Goal: Information Seeking & Learning: Find specific fact

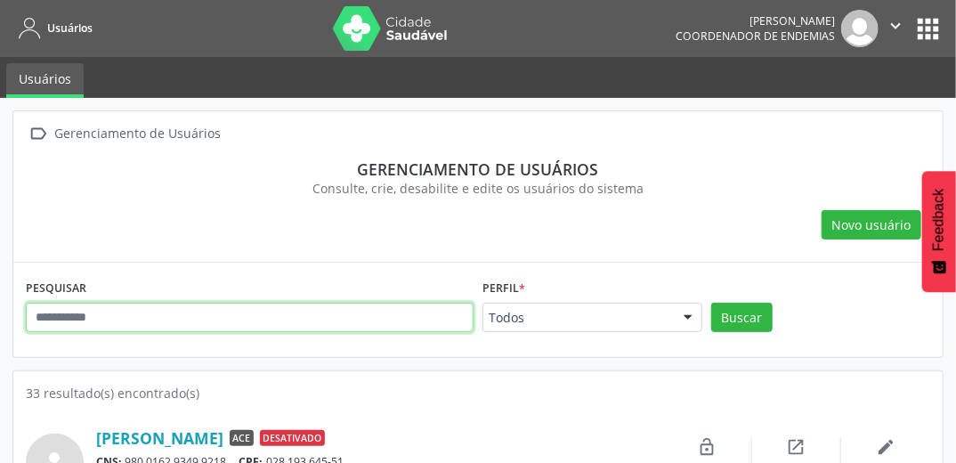
click at [241, 310] on input "text" at bounding box center [250, 318] width 448 height 30
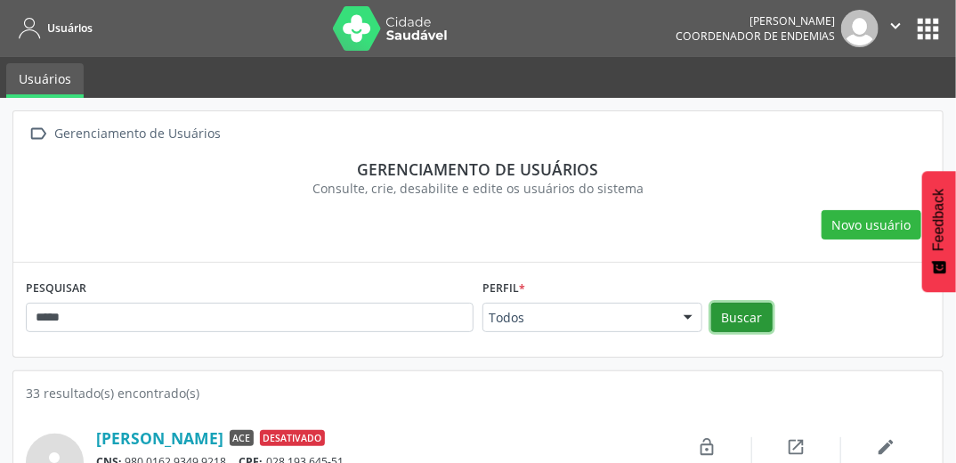
click at [727, 321] on button "Buscar" at bounding box center [741, 318] width 61 height 30
click at [740, 320] on button "Buscar" at bounding box center [741, 318] width 61 height 30
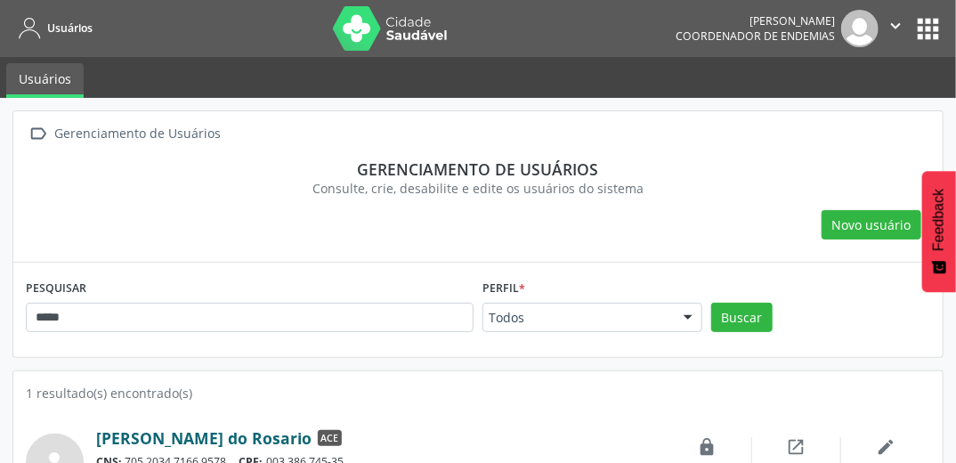
click at [150, 430] on link "[PERSON_NAME] do Rosario" at bounding box center [203, 438] width 215 height 20
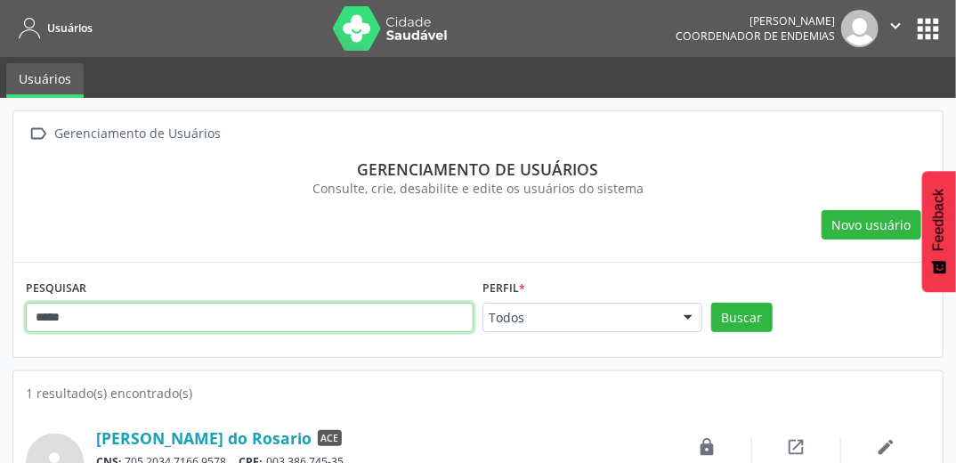
click at [242, 307] on input "*****" at bounding box center [250, 318] width 448 height 30
type input "*"
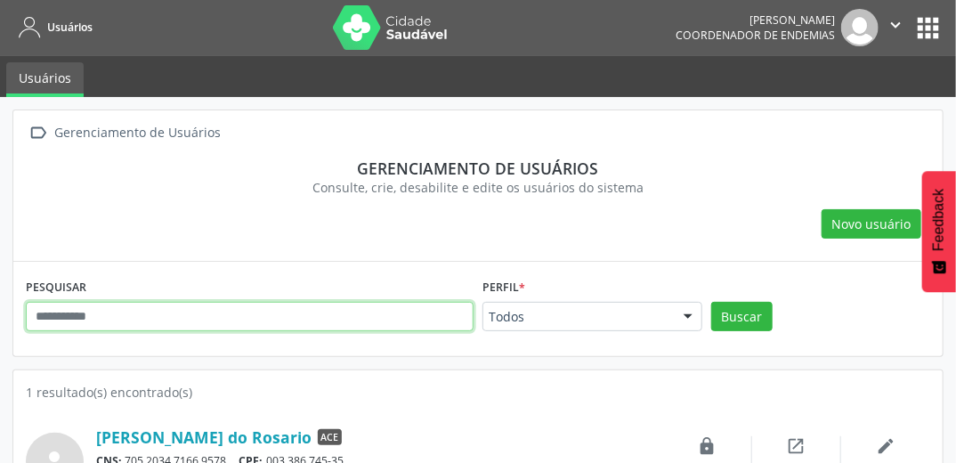
scroll to position [53, 0]
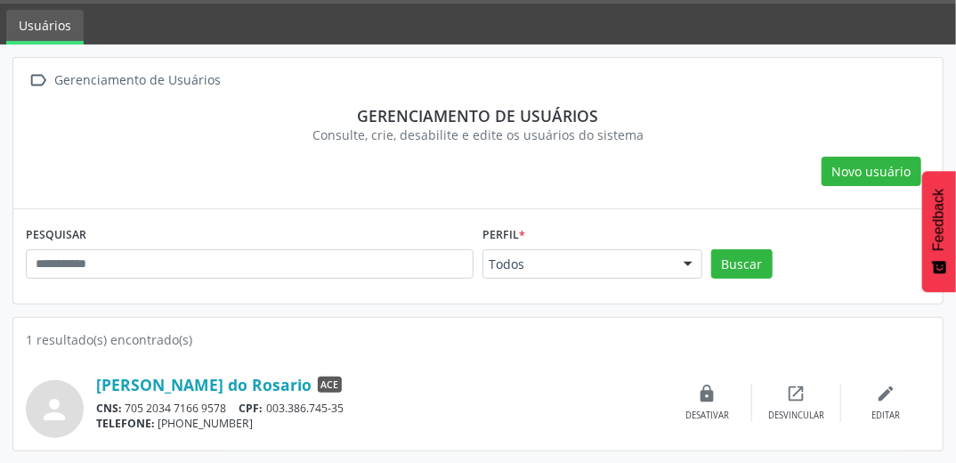
click at [639, 234] on div "Perfil * Todos Todos ACE Laboratorista Supervisor de Endemias Nenhum resultado …" at bounding box center [593, 250] width 220 height 57
click at [410, 292] on div "PESQUISAR Perfil * Todos Todos ACE Laboratorista Supervisor de Endemias Nenhum …" at bounding box center [478, 256] width 930 height 94
drag, startPoint x: 504, startPoint y: 251, endPoint x: 278, endPoint y: 200, distance: 231.8
click at [278, 200] on div " Gerenciamento de Usuários Gerenciamento de usuários Consulte, crie, desabilit…" at bounding box center [478, 133] width 930 height 151
click at [267, 245] on div "PESQUISAR" at bounding box center [249, 256] width 457 height 69
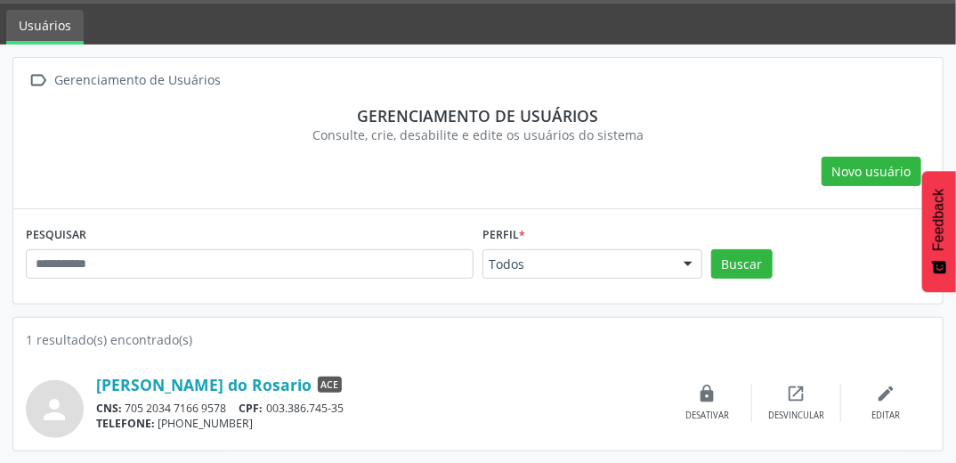
click at [267, 245] on div "PESQUISAR" at bounding box center [249, 256] width 457 height 69
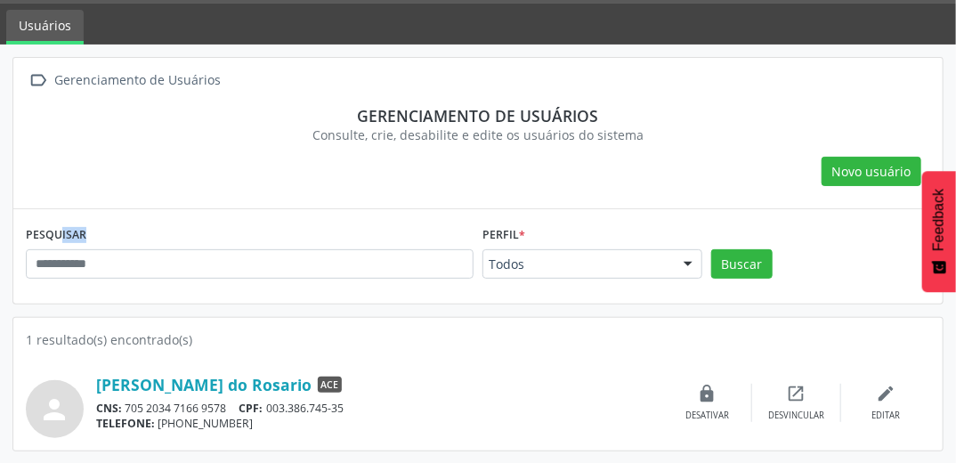
click at [267, 245] on div "PESQUISAR" at bounding box center [249, 256] width 457 height 69
click at [378, 194] on div " Gerenciamento de Usuários Gerenciamento de usuários Consulte, crie, desabilit…" at bounding box center [478, 133] width 930 height 151
click at [427, 296] on div "PESQUISAR Perfil * Todos Todos ACE Laboratorista Supervisor de Endemias Nenhum …" at bounding box center [478, 256] width 930 height 94
